Goal: Transaction & Acquisition: Purchase product/service

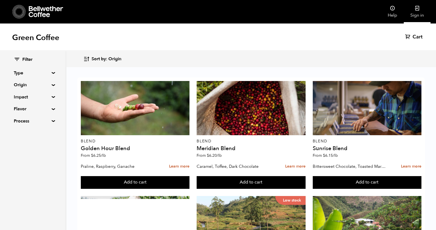
click at [420, 12] on link "Sign in" at bounding box center [417, 11] width 27 height 23
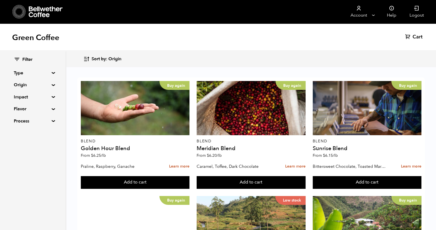
scroll to position [34, 0]
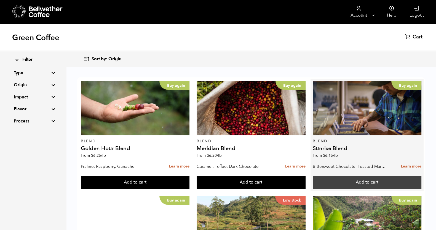
click at [356, 176] on button "Add to cart" at bounding box center [367, 182] width 109 height 13
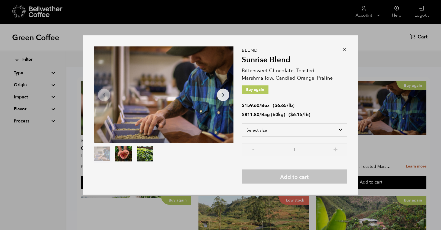
click at [335, 133] on select "Select size Bag (60kg) (132 lbs) Box (24 lbs)" at bounding box center [295, 129] width 106 height 13
select select "box"
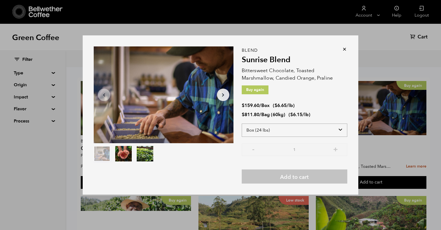
click at [242, 123] on select "Select size Bag (60kg) (132 lbs) Box (24 lbs)" at bounding box center [295, 129] width 106 height 13
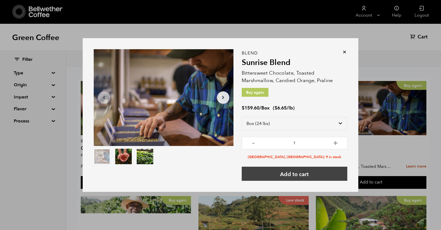
click at [296, 173] on button "Add to cart" at bounding box center [295, 173] width 106 height 14
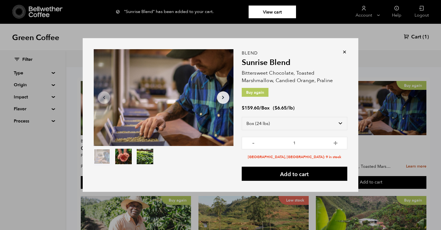
click at [344, 50] on icon at bounding box center [345, 52] width 6 height 6
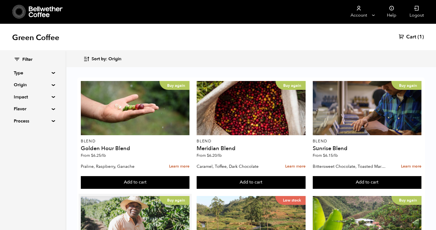
scroll to position [103, 0]
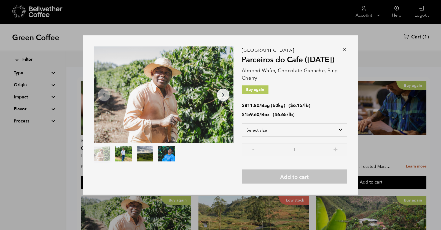
click at [339, 130] on select "Select size Bag (60kg) (132 lbs) Box (24 lbs)" at bounding box center [295, 129] width 106 height 13
select select "box"
click at [242, 123] on select "Select size Bag (60kg) (132 lbs) Box (24 lbs)" at bounding box center [295, 129] width 106 height 13
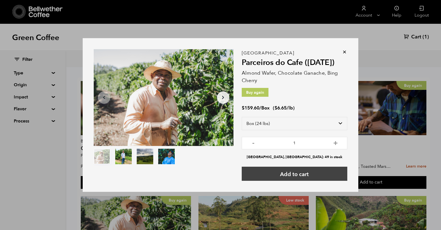
click at [320, 175] on button "Add to cart" at bounding box center [295, 173] width 106 height 14
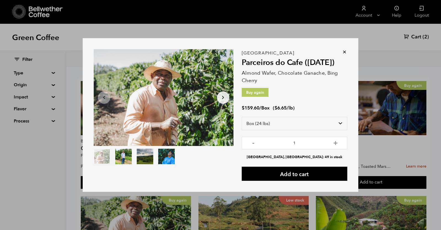
drag, startPoint x: 345, startPoint y: 50, endPoint x: 342, endPoint y: 52, distance: 2.8
click at [345, 51] on icon at bounding box center [345, 52] width 6 height 6
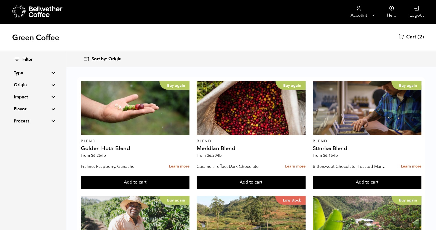
scroll to position [276, 0]
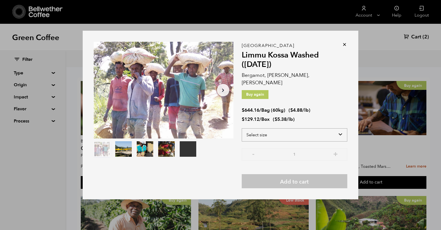
click at [305, 130] on select "Select size Bag (60kg) (132 lbs) Box (24 lbs)" at bounding box center [295, 134] width 106 height 13
select select "box"
click at [242, 128] on select "Select size Bag (60kg) (132 lbs) Box (24 lbs)" at bounding box center [295, 134] width 106 height 13
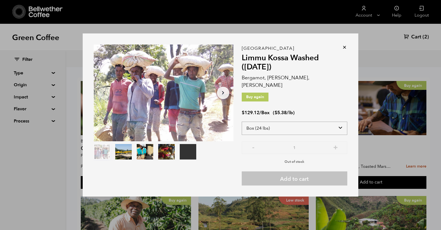
click at [340, 126] on select "Select size Bag (60kg) (132 lbs) Box (24 lbs)" at bounding box center [295, 127] width 106 height 13
click at [344, 50] on icon at bounding box center [345, 47] width 6 height 6
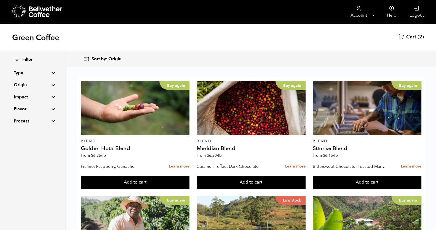
scroll to position [379, 0]
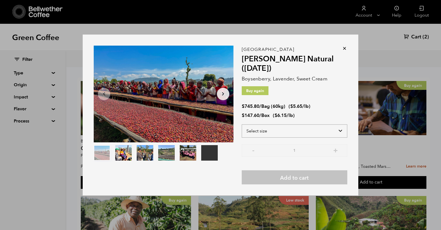
click at [295, 132] on select "Select size Bag (60kg) (132 lbs) Box (24 lbs)" at bounding box center [295, 130] width 106 height 13
select select "box"
click at [242, 124] on select "Select size Bag (60kg) (132 lbs) Box (24 lbs)" at bounding box center [295, 130] width 106 height 13
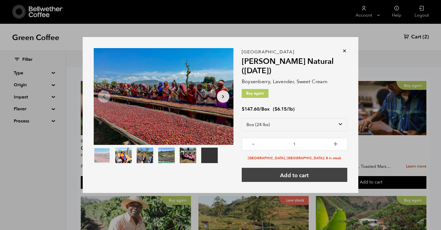
click at [308, 174] on button "Add to cart" at bounding box center [295, 174] width 106 height 14
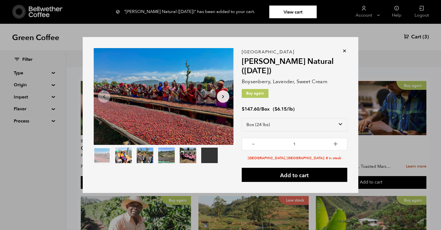
click at [372, 42] on div "Your browser does not support the video tag. Item 1 of 6 Your browser does not …" at bounding box center [220, 115] width 441 height 230
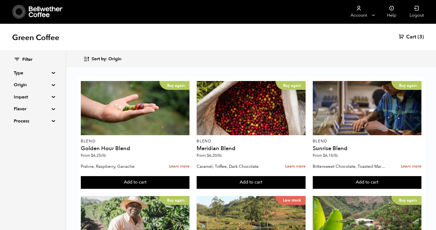
scroll to position [550, 0]
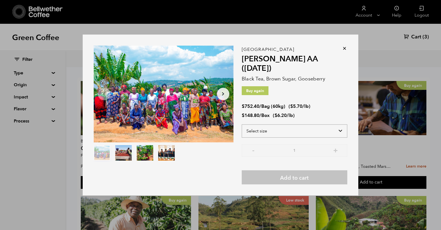
click at [268, 126] on select "Select size Bag (60kg) (132 lbs) Box (24 lbs)" at bounding box center [295, 130] width 106 height 13
select select "box"
click at [242, 124] on select "Select size Bag (60kg) (132 lbs) Box (24 lbs)" at bounding box center [295, 130] width 106 height 13
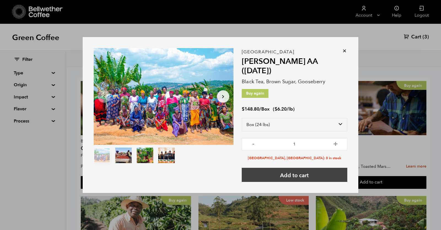
click at [269, 170] on button "Add to cart" at bounding box center [295, 174] width 106 height 14
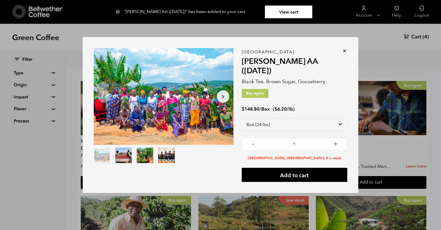
click at [389, 123] on div "Item 1 of 4 Arrow Left Arrow Right item 0 item 1 item 2 item 3 Item 1 of 4 "Usa…" at bounding box center [220, 115] width 441 height 230
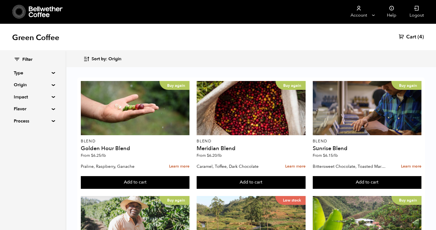
click at [408, 34] on span "Cart" at bounding box center [411, 37] width 10 height 7
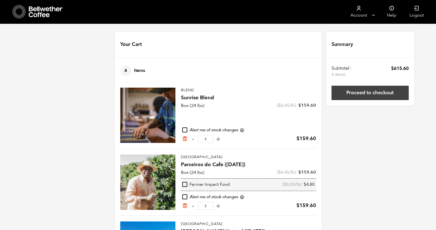
click at [363, 93] on link "Proceed to checkout" at bounding box center [370, 93] width 77 height 14
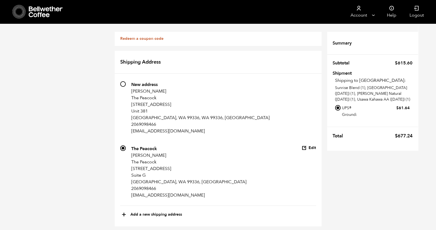
scroll to position [290, 0]
radio input "true"
